Goal: Transaction & Acquisition: Purchase product/service

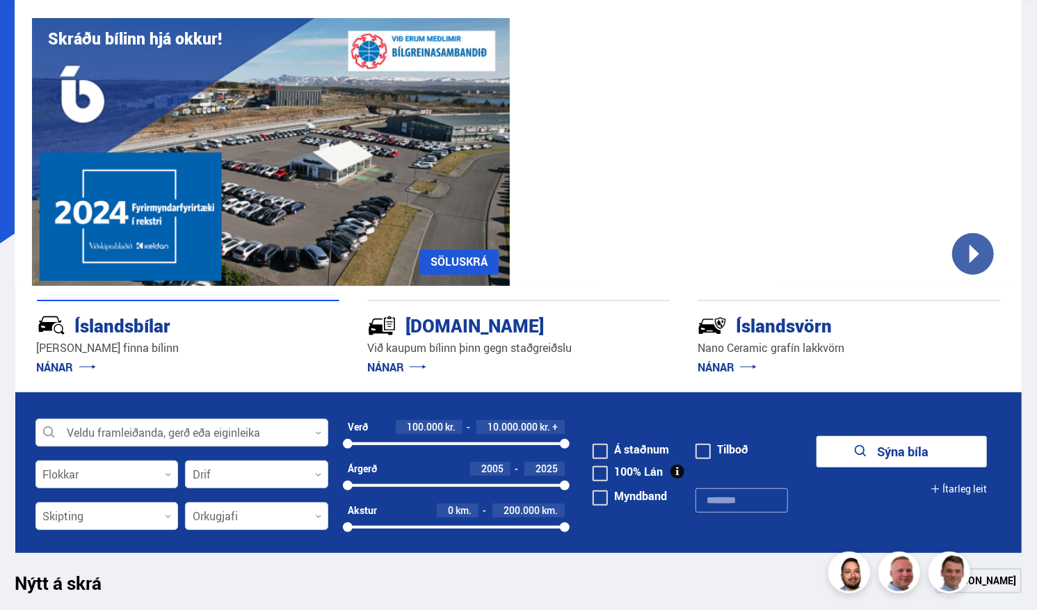
scroll to position [76, 0]
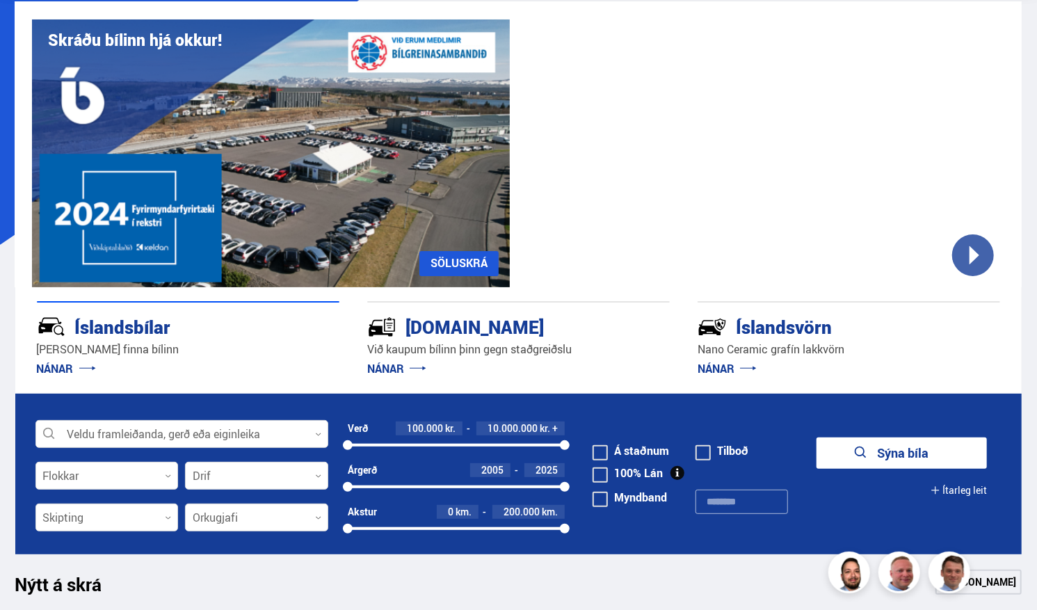
click at [238, 417] on form "Veldu framleiðanda, gerð eða eiginleika 0 Flokkar 0 Drif 0 Verð 100.000 kr. 10.…" at bounding box center [518, 474] width 1007 height 161
click at [239, 428] on div at bounding box center [181, 435] width 293 height 28
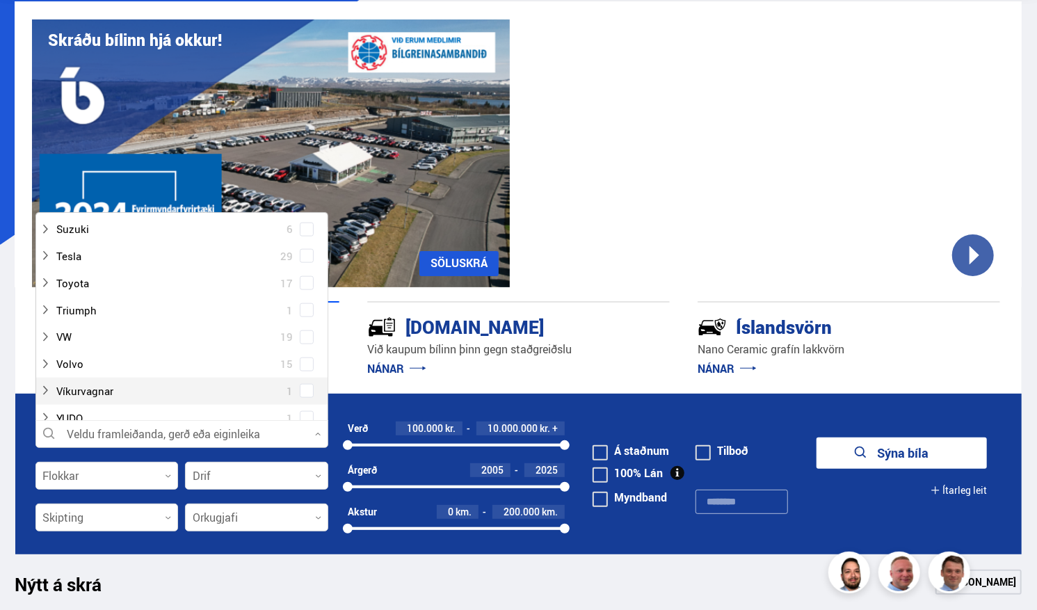
scroll to position [1032, 0]
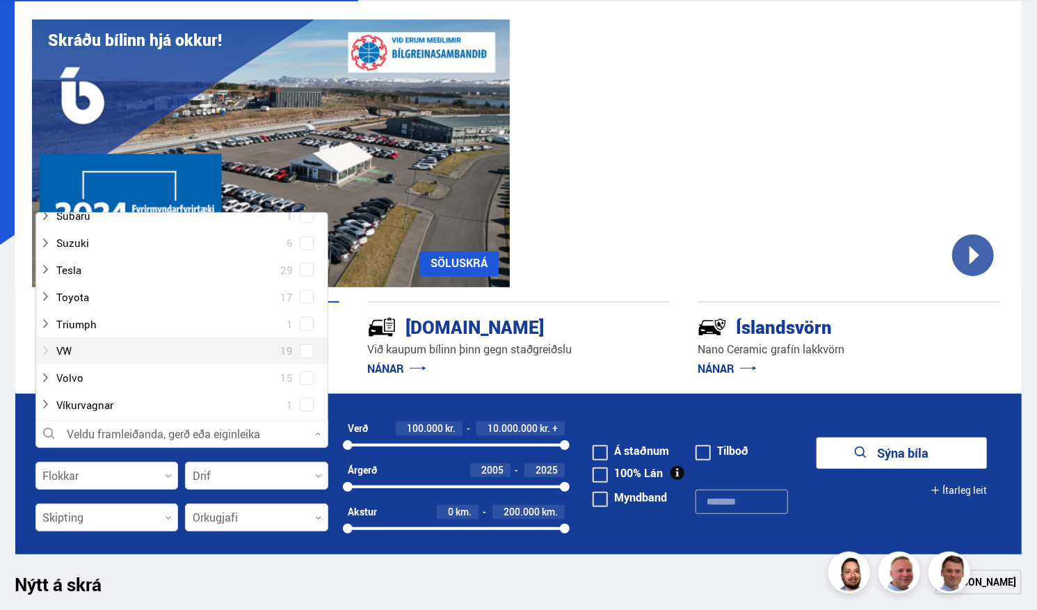
click at [138, 353] on div at bounding box center [168, 351] width 257 height 20
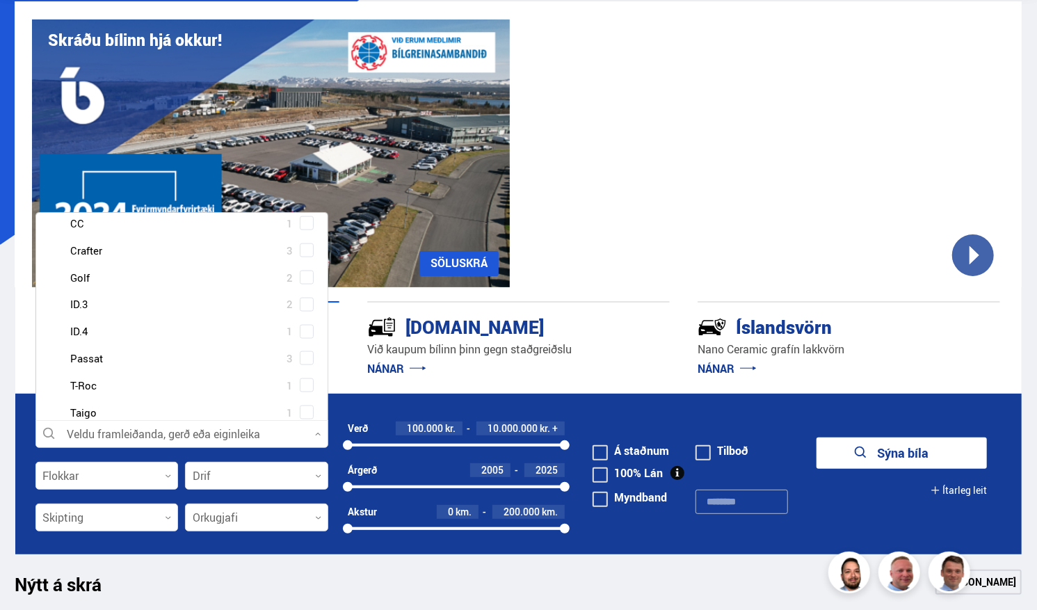
scroll to position [1212, 0]
click at [79, 280] on div at bounding box center [195, 279] width 257 height 20
click at [300, 278] on span at bounding box center [307, 279] width 14 height 14
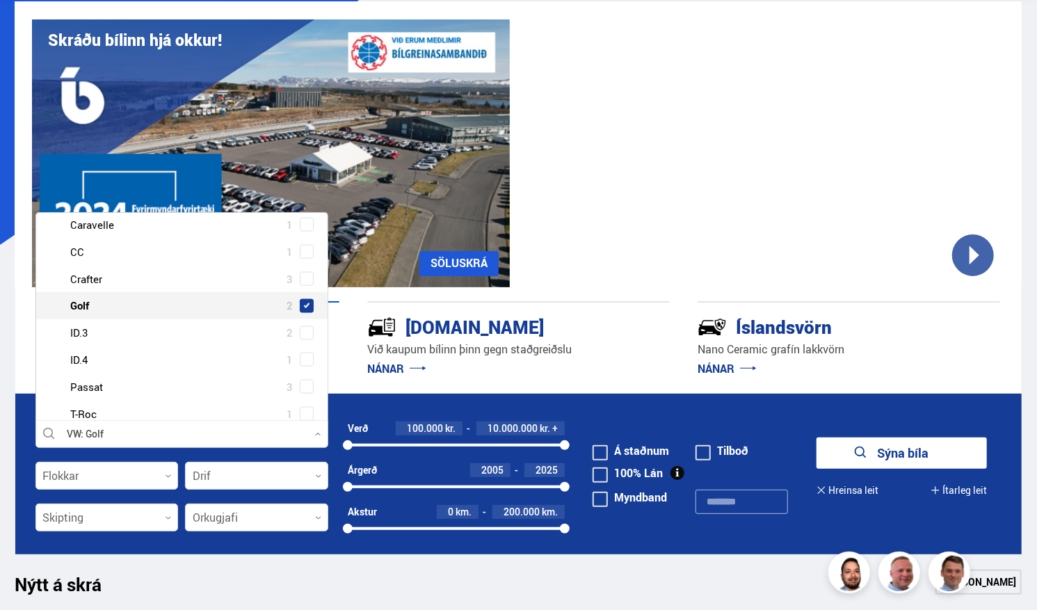
scroll to position [1239, 0]
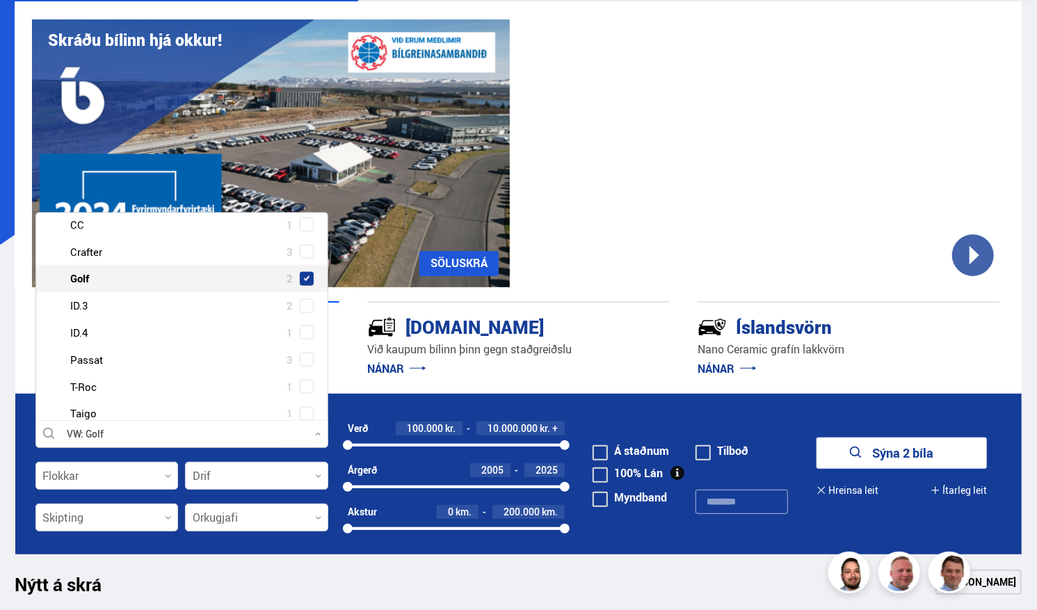
click at [852, 440] on button "Sýna 2 bíla" at bounding box center [901, 452] width 170 height 31
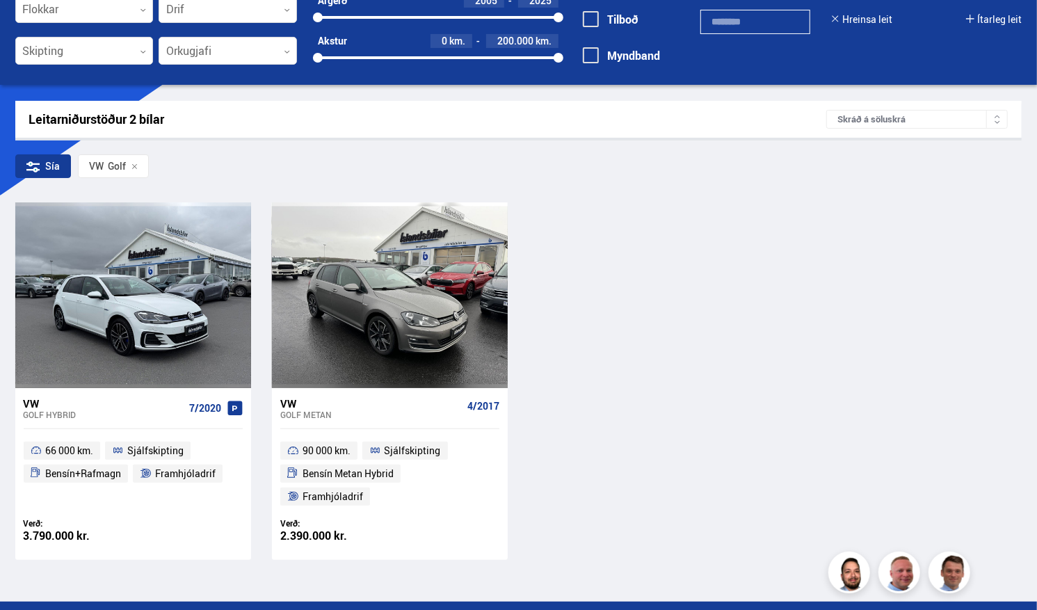
scroll to position [166, 0]
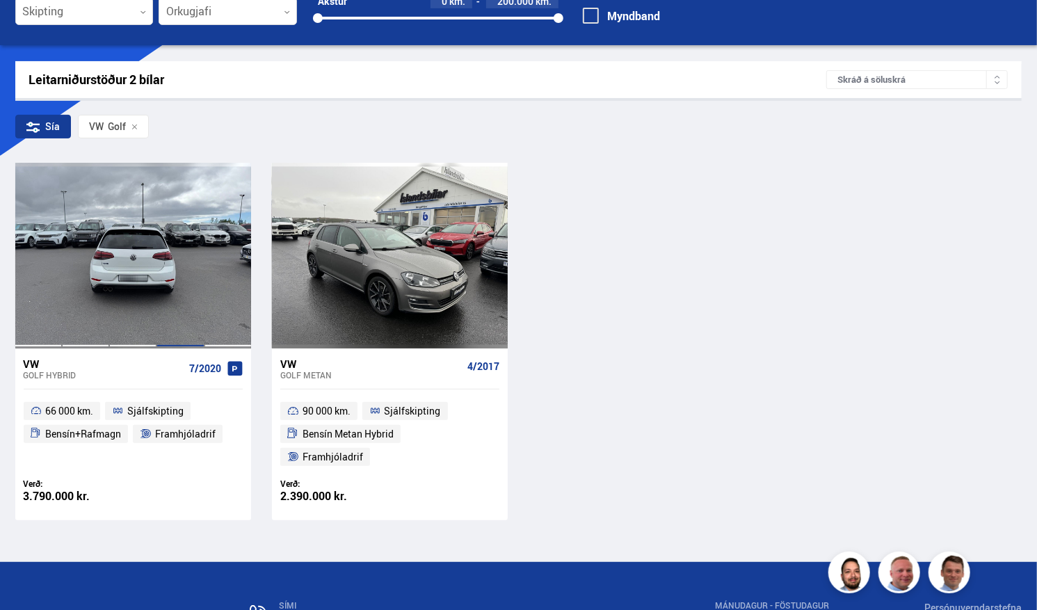
click at [179, 302] on div at bounding box center [179, 255] width 47 height 185
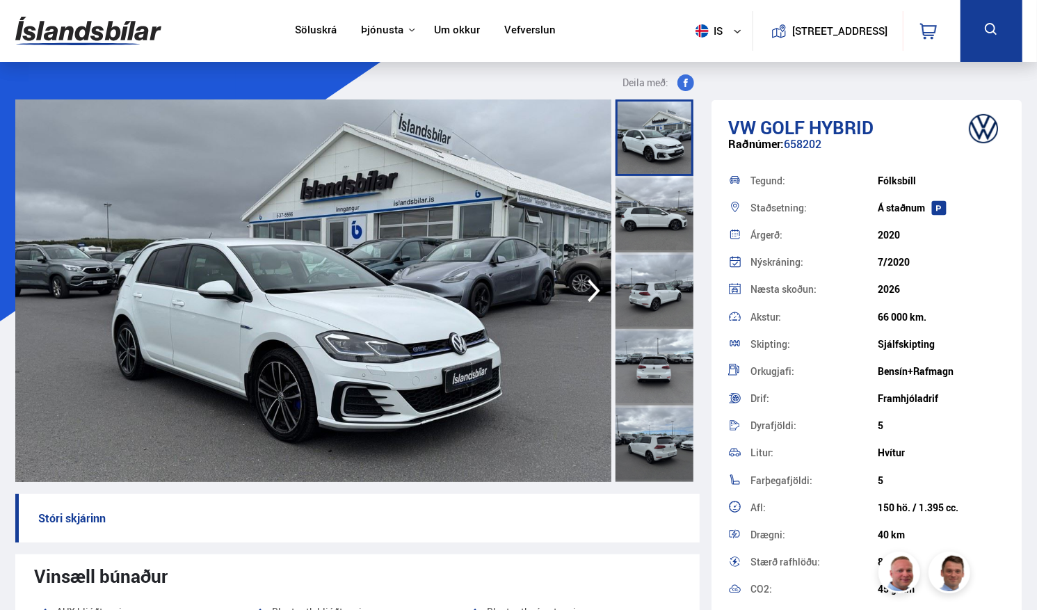
click at [345, 372] on img at bounding box center [313, 290] width 596 height 382
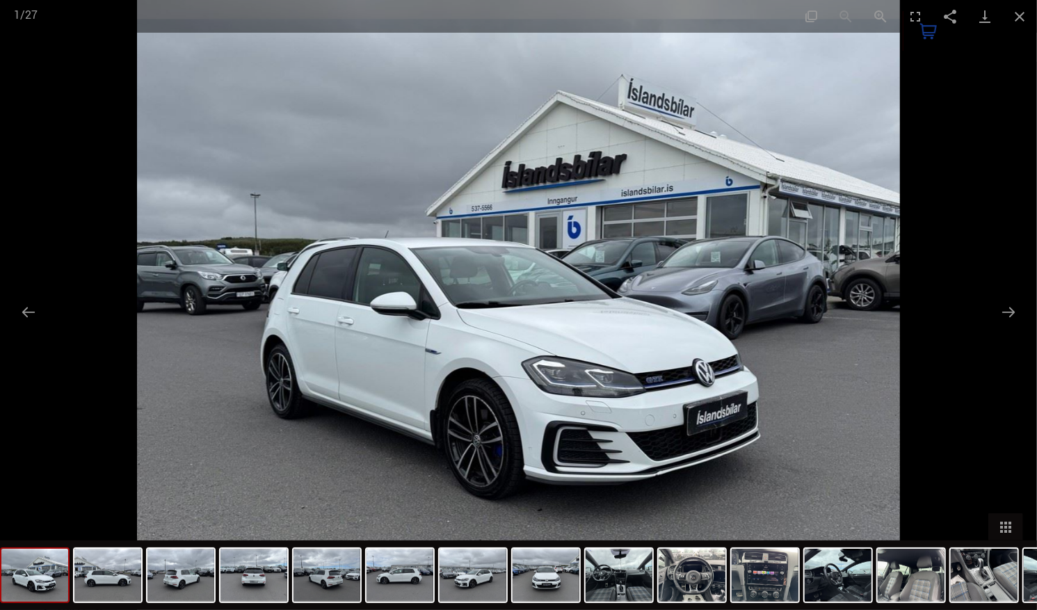
click at [619, 377] on img at bounding box center [518, 305] width 762 height 610
click at [1014, 316] on button "Next slide" at bounding box center [1008, 311] width 29 height 27
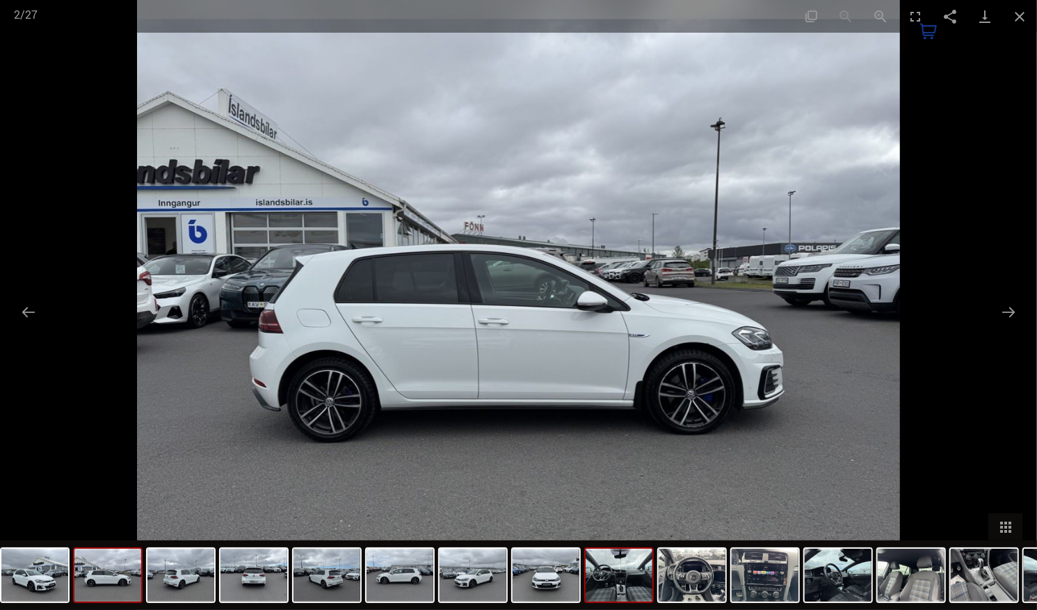
click at [615, 579] on img at bounding box center [619, 575] width 67 height 53
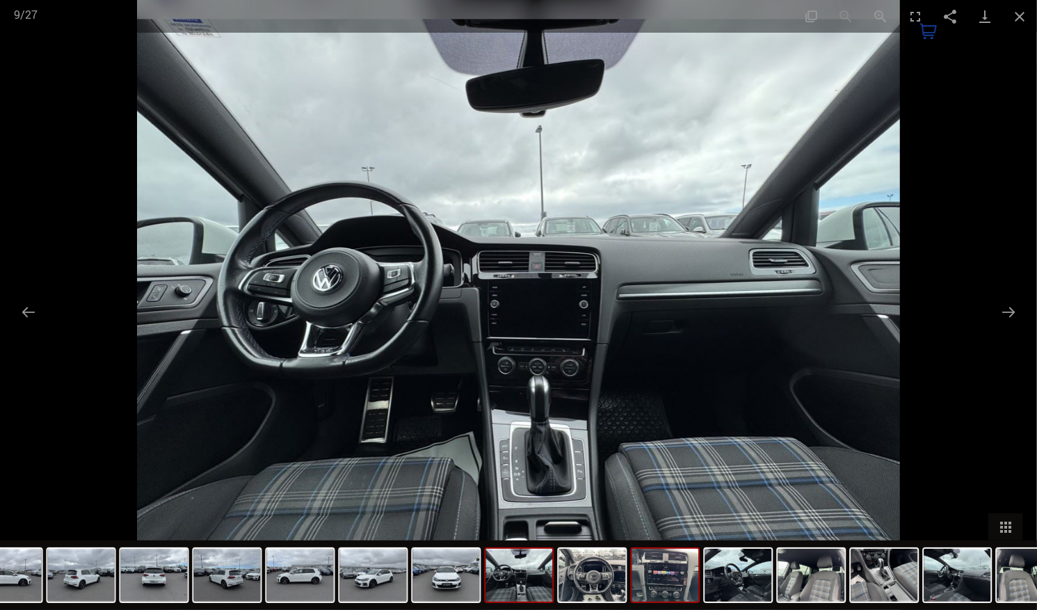
click at [653, 581] on img at bounding box center [665, 575] width 67 height 53
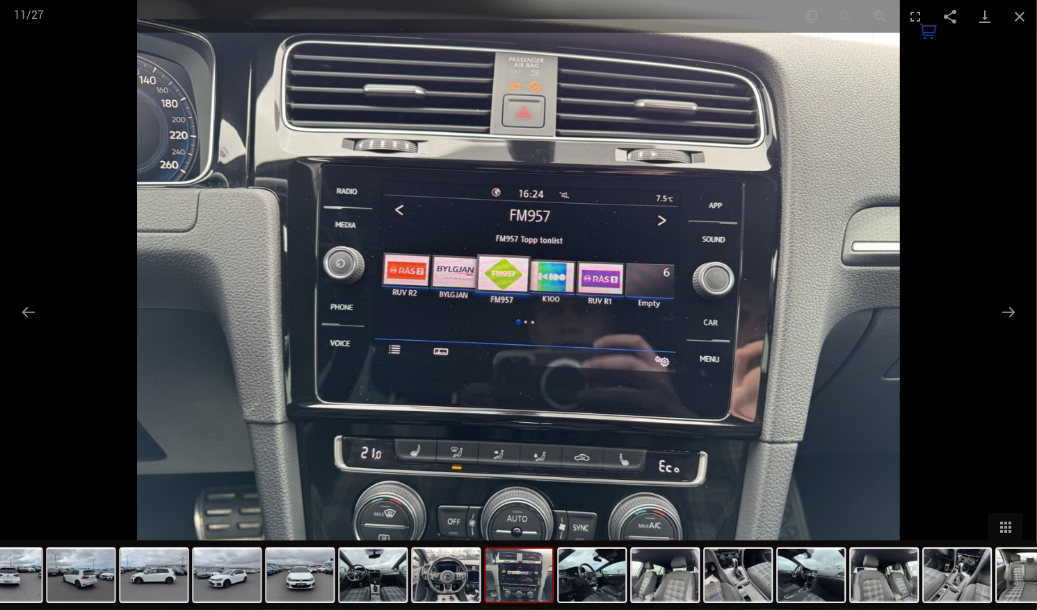
click at [968, 295] on div at bounding box center [518, 305] width 1037 height 610
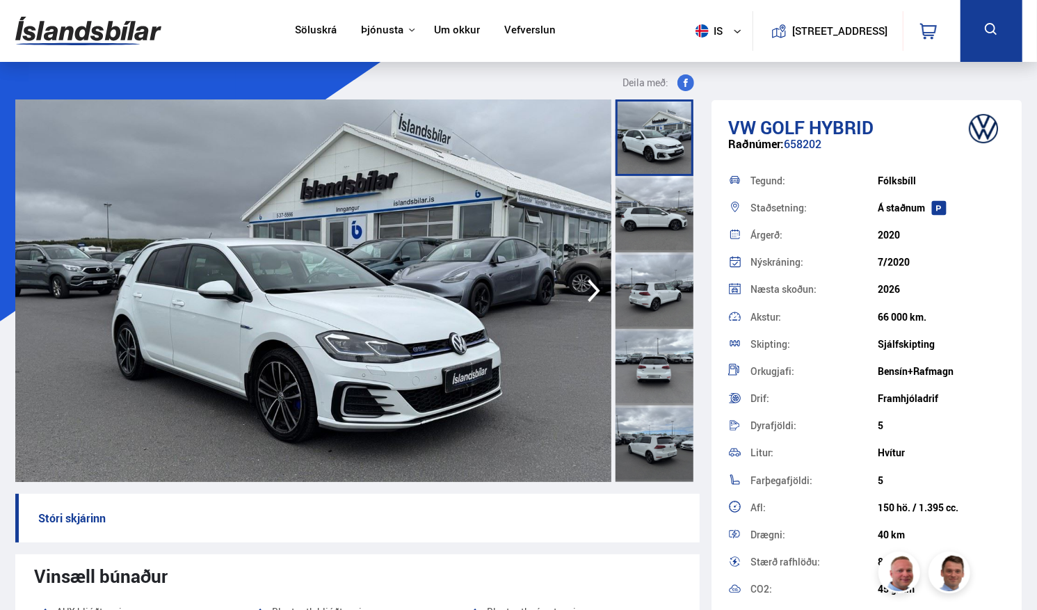
click at [944, 35] on div "0" at bounding box center [932, 31] width 58 height 40
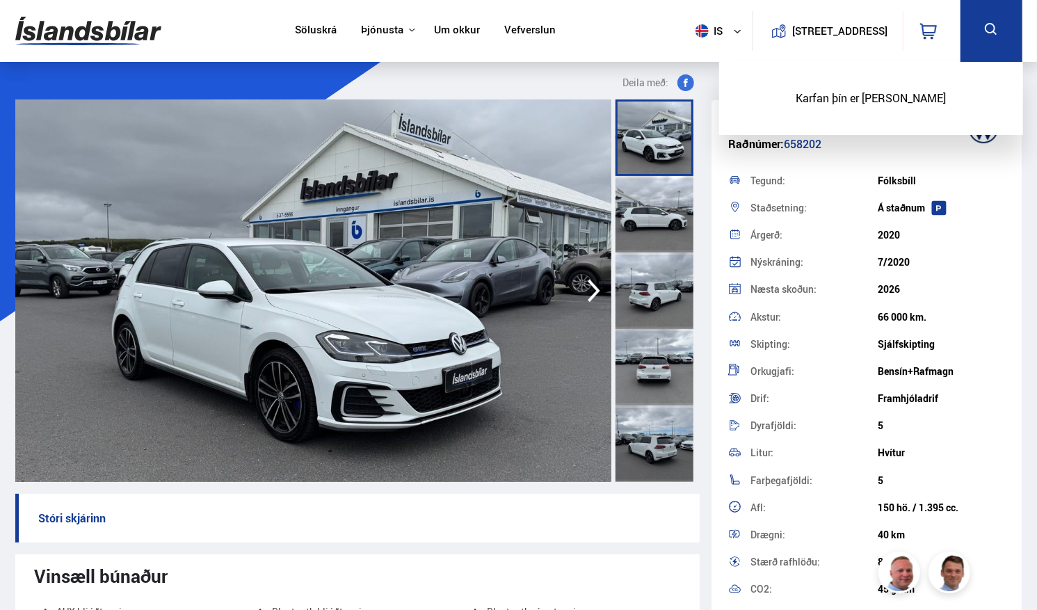
click at [509, 35] on link "Vefverslun" at bounding box center [529, 31] width 51 height 15
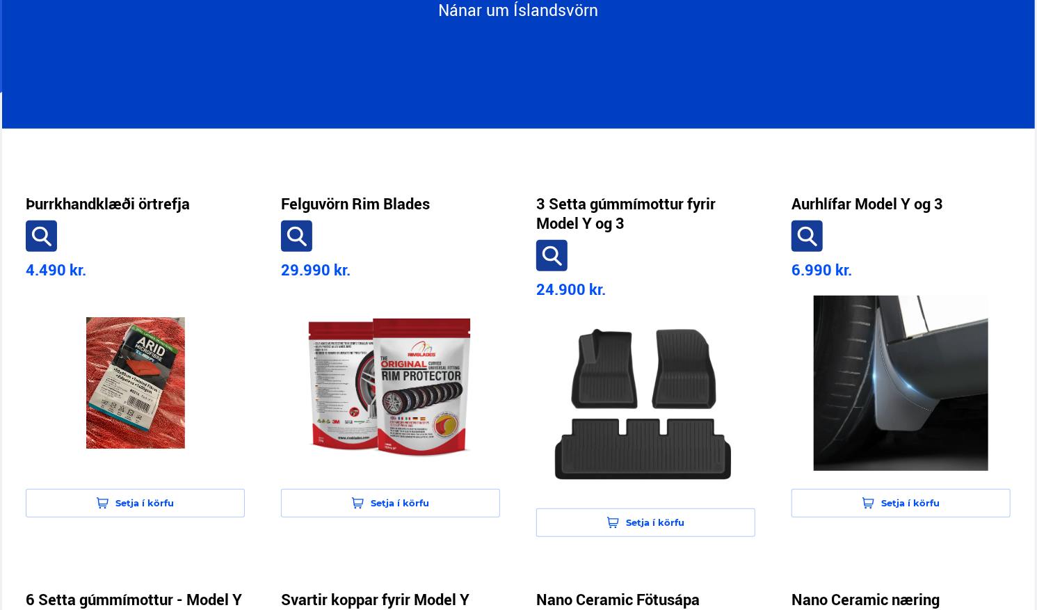
scroll to position [229, 0]
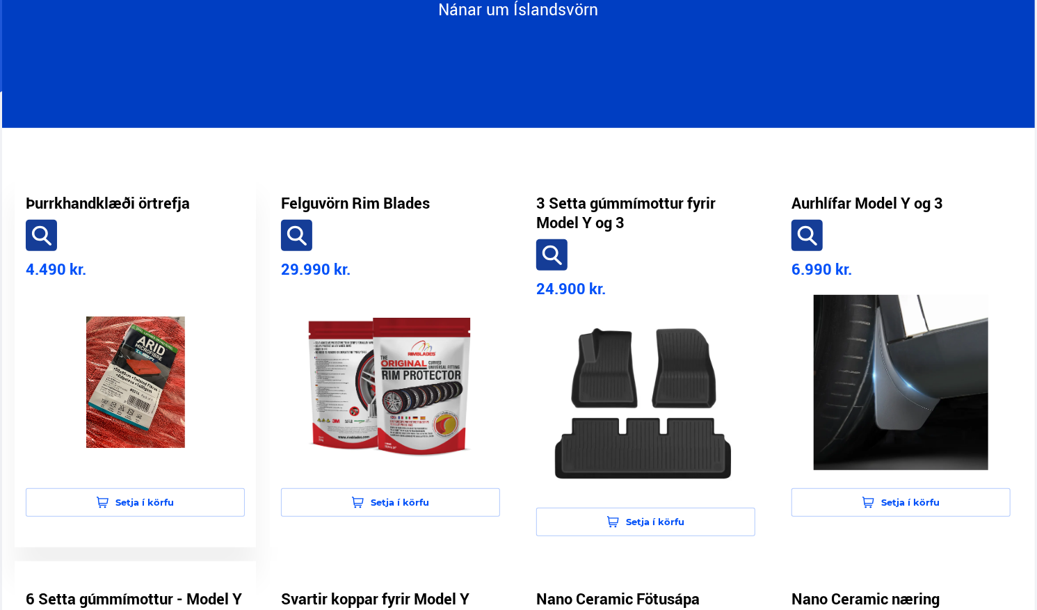
click at [138, 359] on img at bounding box center [135, 382] width 197 height 175
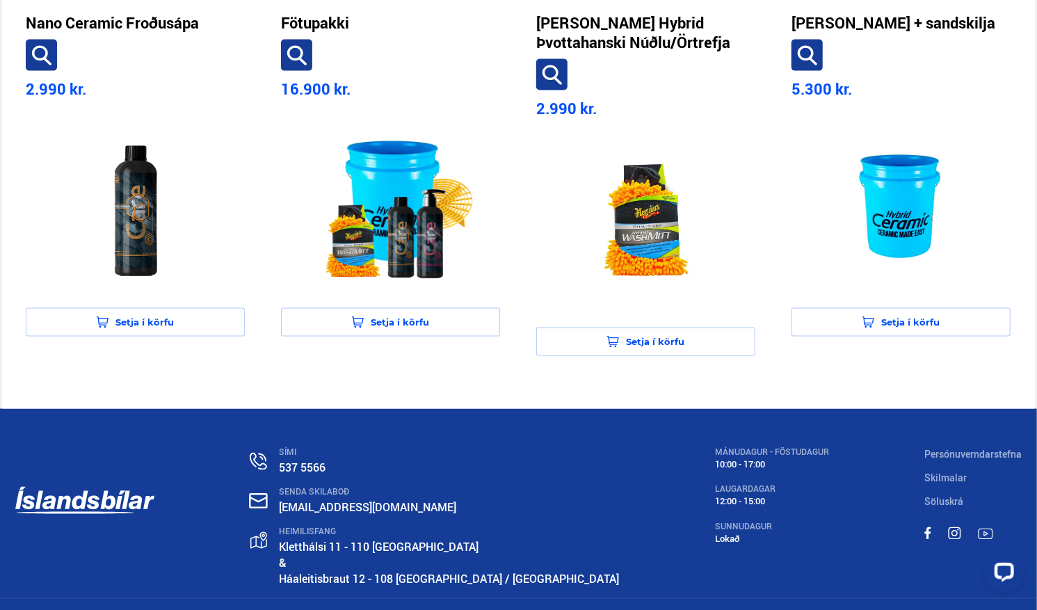
scroll to position [1239, 0]
